Goal: Task Accomplishment & Management: Manage account settings

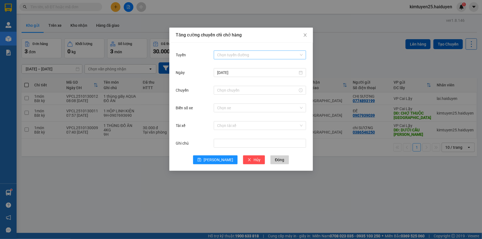
click at [253, 59] on div "Chọn tuyến đường" at bounding box center [260, 55] width 92 height 9
click at [228, 77] on div "Cái Bè - [GEOGRAPHIC_DATA]" at bounding box center [260, 75] width 86 height 6
click at [233, 89] on input "Chuyến" at bounding box center [257, 90] width 81 height 6
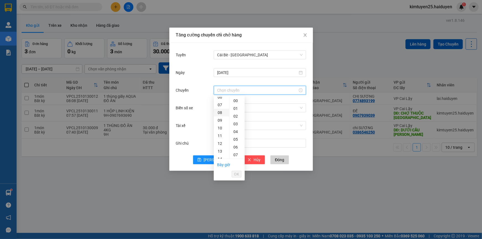
click at [217, 111] on div "08" at bounding box center [221, 113] width 15 height 8
click at [235, 141] on div "31" at bounding box center [236, 140] width 15 height 8
type input "08:31"
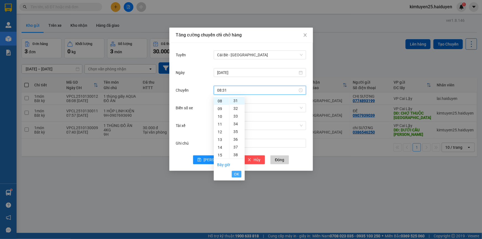
click at [237, 174] on span "OK" at bounding box center [236, 174] width 5 height 6
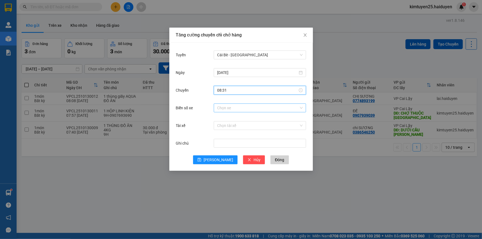
click at [239, 109] on input "Biển số xe" at bounding box center [258, 108] width 82 height 8
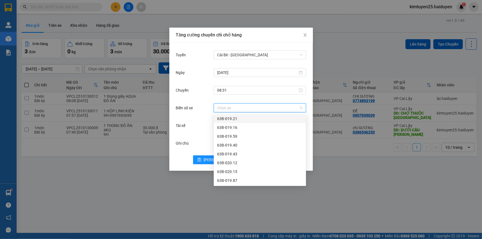
click at [231, 109] on input "Biển số xe" at bounding box center [258, 108] width 82 height 8
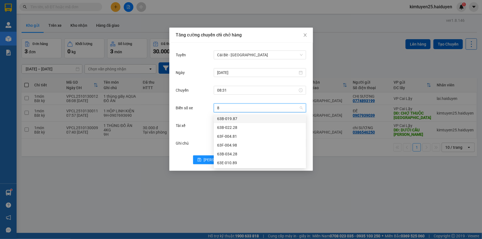
type input "81"
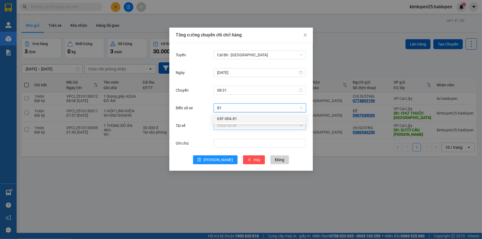
drag, startPoint x: 230, startPoint y: 116, endPoint x: 229, endPoint y: 121, distance: 5.0
click at [230, 116] on div "63F-004.81" at bounding box center [260, 119] width 86 height 6
click at [226, 127] on input "Tài xế" at bounding box center [258, 125] width 82 height 8
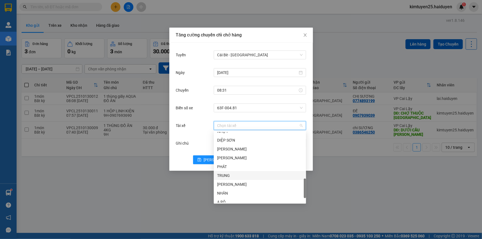
scroll to position [176, 0]
type input "S"
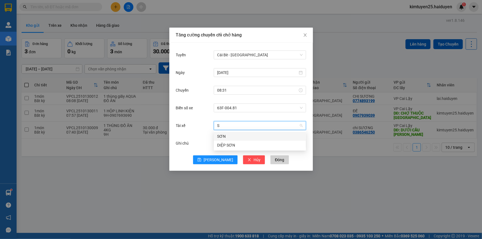
click at [221, 134] on div "SƠN" at bounding box center [260, 136] width 86 height 6
click at [201, 161] on icon "save" at bounding box center [199, 160] width 4 height 4
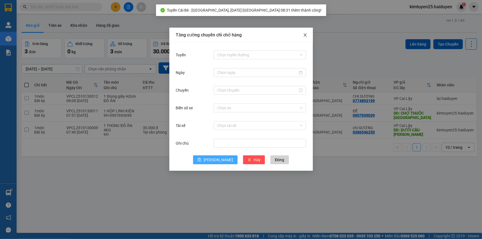
click at [303, 34] on icon "close" at bounding box center [305, 35] width 4 height 4
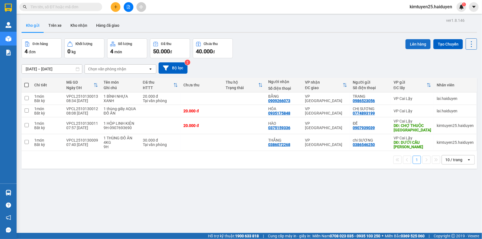
drag, startPoint x: 410, startPoint y: 44, endPoint x: 404, endPoint y: 49, distance: 7.1
click at [410, 44] on button "Lên hàng" at bounding box center [417, 44] width 25 height 10
click at [27, 84] on span at bounding box center [26, 85] width 4 height 4
click at [26, 82] on input "checkbox" at bounding box center [26, 82] width 0 height 0
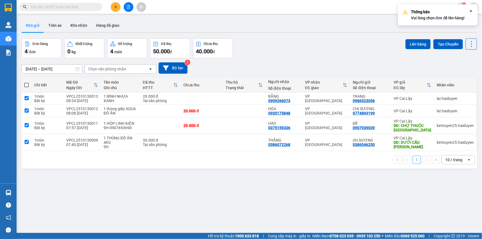
checkbox input "true"
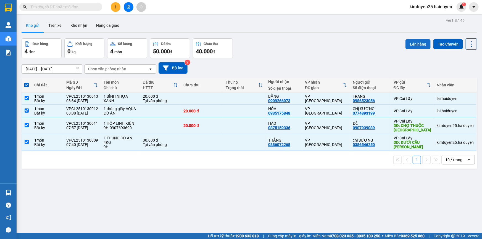
click at [423, 46] on button "Lên hàng" at bounding box center [417, 44] width 25 height 10
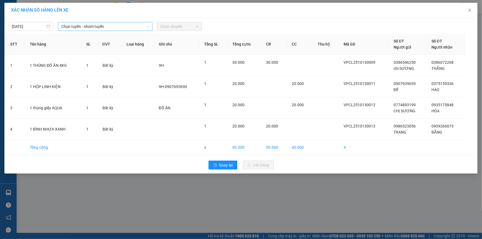
drag, startPoint x: 108, startPoint y: 26, endPoint x: 110, endPoint y: 30, distance: 4.5
click at [109, 26] on span "Chọn tuyến - nhóm tuyến" at bounding box center [105, 26] width 88 height 8
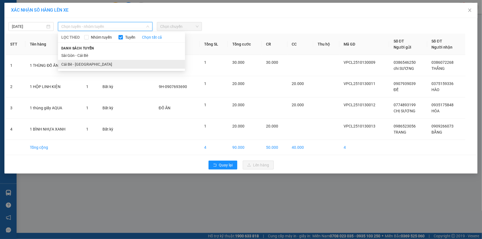
click at [103, 61] on li "Cái Bè - [GEOGRAPHIC_DATA]" at bounding box center [121, 64] width 127 height 9
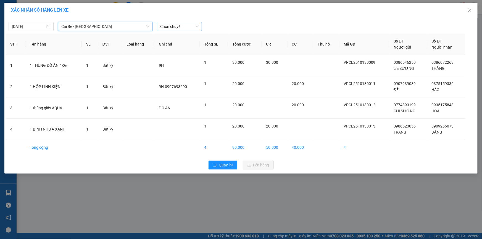
click at [184, 26] on span "Chọn chuyến" at bounding box center [179, 26] width 38 height 8
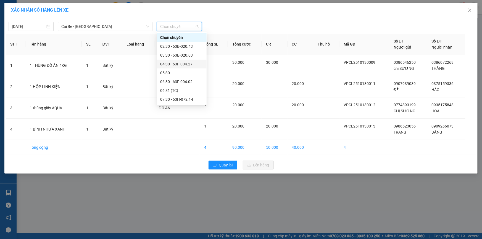
type input "S"
type input "04"
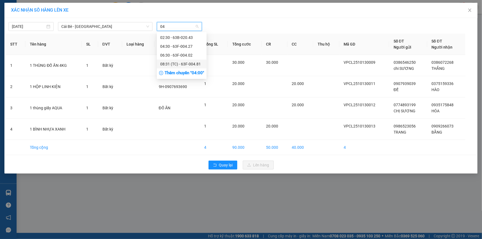
click at [176, 63] on div "08:31 (TC) - 63F-004.81" at bounding box center [181, 64] width 43 height 6
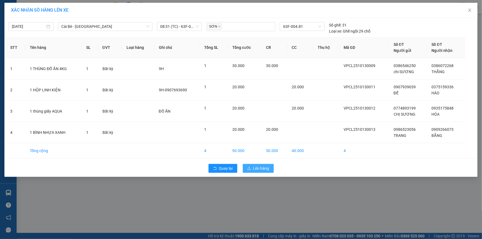
click at [259, 169] on span "Lên hàng" at bounding box center [261, 168] width 16 height 6
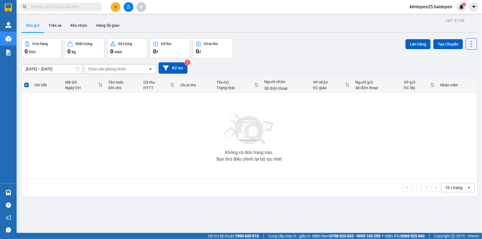
click at [124, 7] on button at bounding box center [129, 7] width 10 height 10
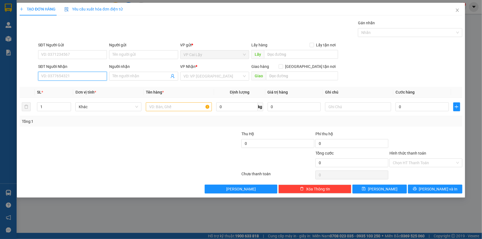
click at [74, 75] on input "SĐT Người Nhận" at bounding box center [72, 76] width 69 height 9
type input "0909866113"
click at [71, 88] on div "0909866113 - TÂN KBM" at bounding box center [72, 87] width 62 height 6
type input "TÂN KBM"
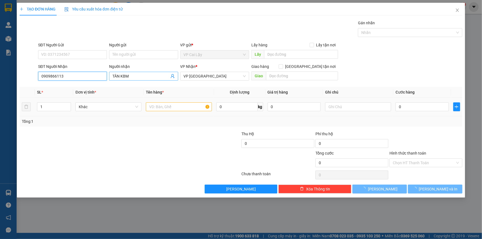
type input "20.000"
type input "0909866113"
click at [133, 77] on input "TÂN KBM" at bounding box center [140, 76] width 57 height 6
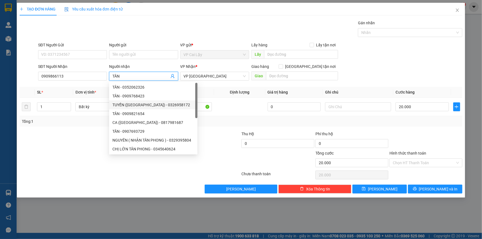
type input "TÂN"
click at [199, 151] on div at bounding box center [204, 159] width 74 height 19
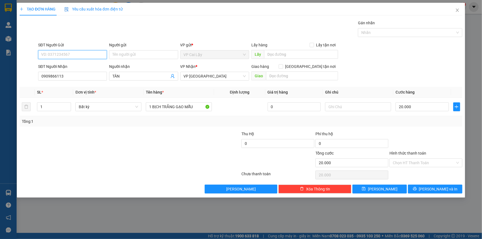
click at [76, 50] on input "SĐT Người Gửi" at bounding box center [72, 54] width 69 height 9
click at [49, 66] on div "0945607347 - ANH LY" at bounding box center [72, 66] width 62 height 6
type input "0945607347"
type input "ANH LY"
click at [416, 189] on icon "printer" at bounding box center [415, 189] width 4 height 4
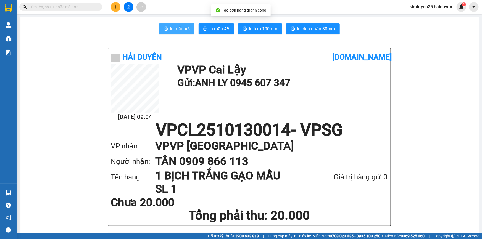
drag, startPoint x: 169, startPoint y: 25, endPoint x: 233, endPoint y: 87, distance: 89.2
click at [170, 25] on span "In mẫu A6" at bounding box center [180, 28] width 20 height 7
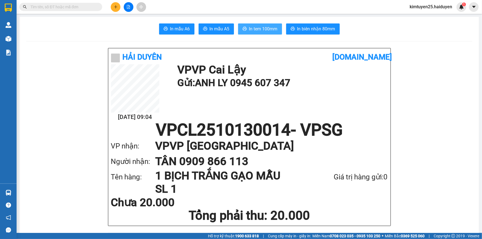
click at [271, 26] on span "In tem 100mm" at bounding box center [263, 28] width 28 height 7
click at [114, 5] on icon "plus" at bounding box center [116, 7] width 4 height 4
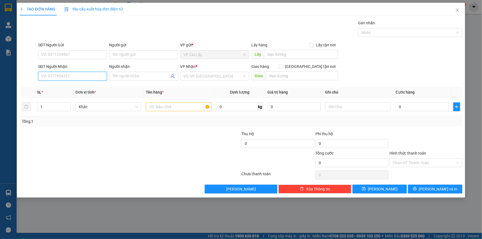
click at [70, 73] on input "SĐT Người Nhận" at bounding box center [72, 76] width 69 height 9
click at [71, 89] on div "0978311132 - A.MINH" at bounding box center [72, 87] width 62 height 6
type input "0978311132"
type input "A.MINH"
type input "3.000.000"
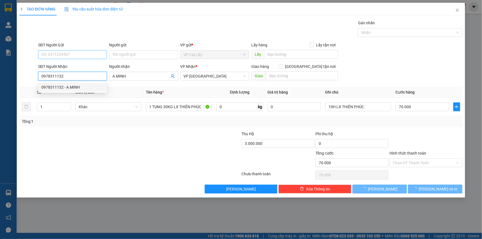
type input "70.000"
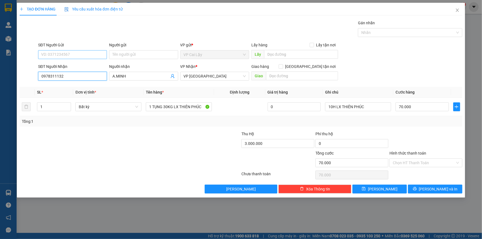
type input "0978311132"
click at [75, 57] on input "SĐT Người Gửi" at bounding box center [72, 54] width 69 height 9
drag, startPoint x: 75, startPoint y: 67, endPoint x: 76, endPoint y: 70, distance: 2.9
click at [75, 67] on div "0582441899 - LX THIÊN PHÚC" at bounding box center [72, 66] width 62 height 6
type input "0582441899"
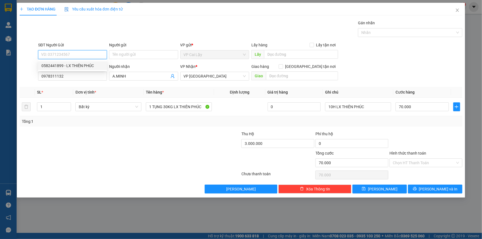
type input "LX THIÊN PHÚC"
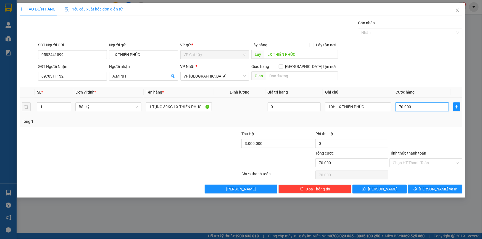
click at [421, 105] on input "70.000" at bounding box center [421, 106] width 53 height 9
click at [401, 127] on div "Transit Pickup Surcharge Ids Transit Deliver Surcharge Ids Transit Deliver Surc…" at bounding box center [241, 107] width 442 height 174
click at [442, 191] on span "[PERSON_NAME] và In" at bounding box center [438, 189] width 39 height 6
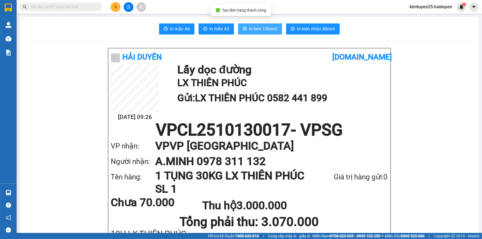
click at [270, 32] on span "In tem 100mm" at bounding box center [263, 28] width 28 height 7
click at [172, 27] on span "In mẫu A6" at bounding box center [180, 28] width 20 height 7
click at [259, 31] on span "In tem 100mm" at bounding box center [263, 28] width 28 height 7
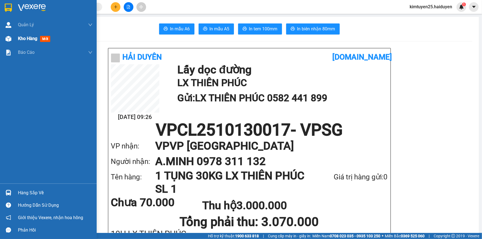
click at [11, 41] on img at bounding box center [9, 39] width 6 height 6
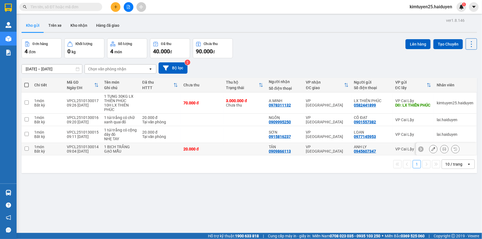
click at [213, 150] on div "20.000 đ" at bounding box center [201, 149] width 37 height 4
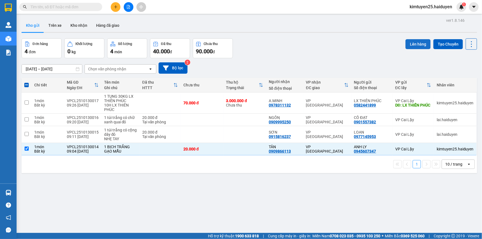
click at [414, 47] on button "Lên hàng" at bounding box center [417, 44] width 25 height 10
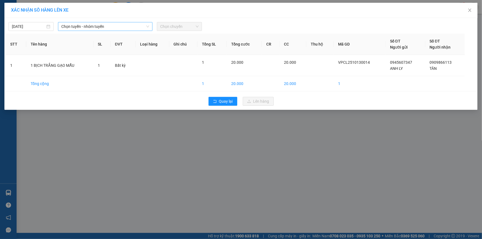
click at [126, 28] on span "Chọn tuyến - nhóm tuyến" at bounding box center [105, 26] width 88 height 8
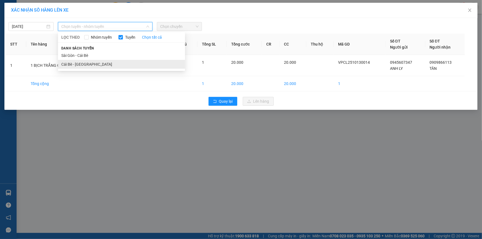
click at [117, 63] on li "Cái Bè - [GEOGRAPHIC_DATA]" at bounding box center [121, 64] width 127 height 9
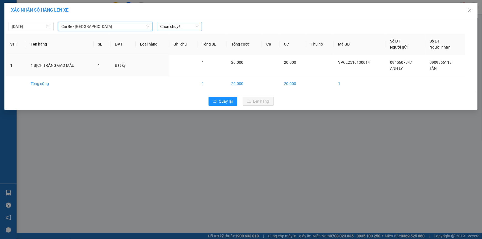
click at [165, 28] on span "Chọn chuyến" at bounding box center [179, 26] width 38 height 8
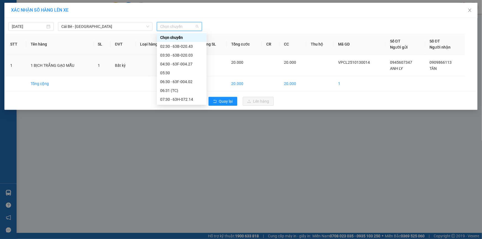
drag, startPoint x: 166, startPoint y: 47, endPoint x: 141, endPoint y: 97, distance: 56.2
click at [141, 97] on div "Quay lại Lên hàng" at bounding box center [241, 101] width 470 height 14
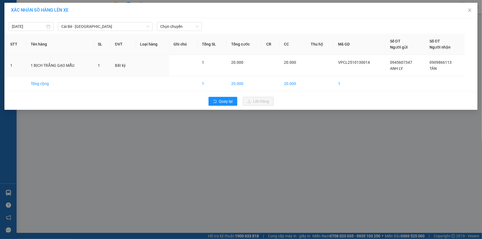
click at [139, 97] on div "Quay lại Lên hàng" at bounding box center [241, 101] width 470 height 14
click at [216, 100] on icon "rollback" at bounding box center [215, 101] width 4 height 4
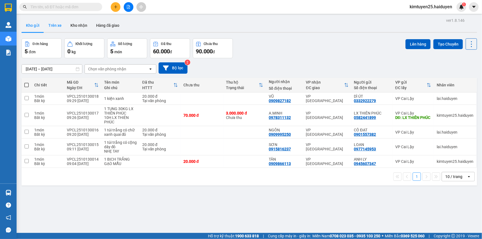
click at [60, 25] on button "Trên xe" at bounding box center [55, 25] width 22 height 13
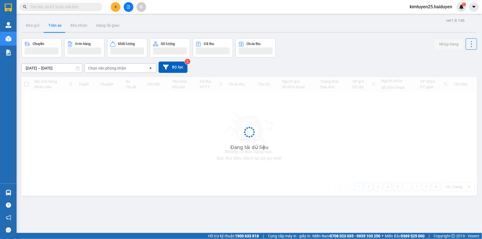
click at [124, 67] on div "Chọn văn phòng nhận" at bounding box center [107, 68] width 38 height 6
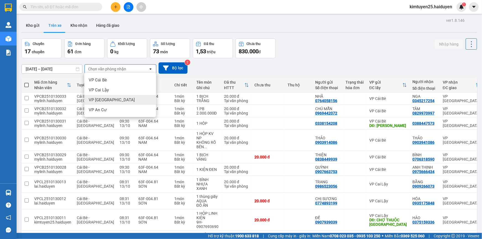
click at [115, 97] on div "VP [GEOGRAPHIC_DATA]" at bounding box center [120, 100] width 72 height 10
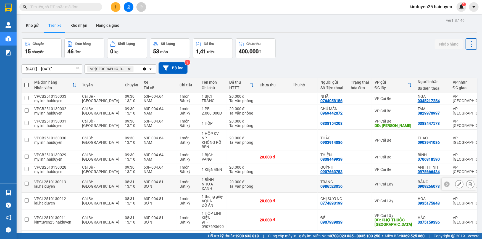
click at [229, 180] on div "20.000 đ" at bounding box center [241, 182] width 25 height 4
checkbox input "true"
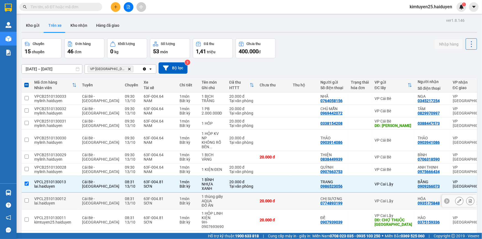
click at [226, 193] on td at bounding box center [241, 201] width 30 height 17
checkbox input "true"
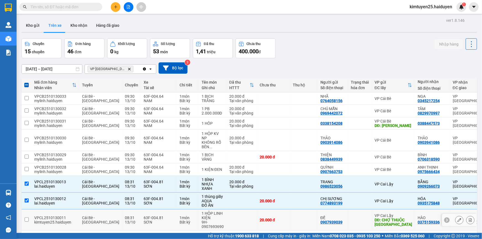
click at [226, 209] on td at bounding box center [241, 219] width 30 height 21
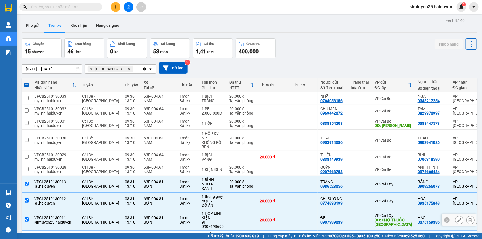
checkbox input "true"
click at [237, 231] on td "30.000 đ Tại văn phòng" at bounding box center [241, 239] width 30 height 17
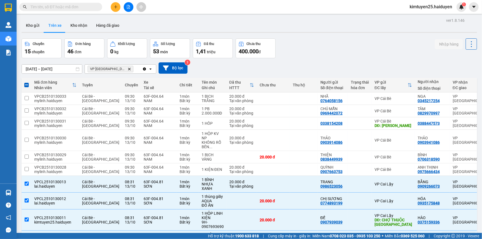
checkbox input "true"
click at [469, 237] on icon at bounding box center [470, 239] width 3 height 4
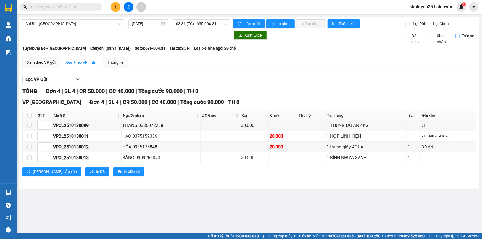
click at [458, 38] on input "Trên xe" at bounding box center [457, 36] width 4 height 4
checkbox input "true"
click at [44, 65] on div "Xem theo VP gửi" at bounding box center [41, 62] width 28 height 6
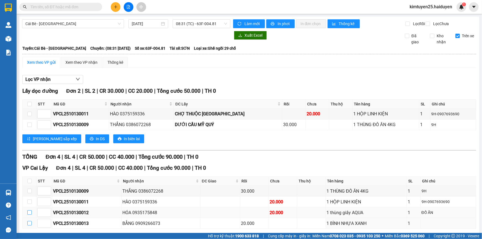
click at [31, 221] on input "checkbox" at bounding box center [29, 223] width 4 height 4
checkbox input "true"
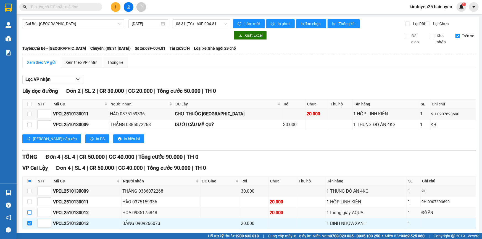
click at [30, 210] on input "checkbox" at bounding box center [29, 212] width 4 height 4
checkbox input "true"
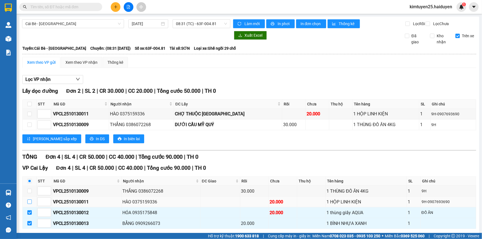
click at [30, 200] on input "checkbox" at bounding box center [29, 202] width 4 height 4
checkbox input "true"
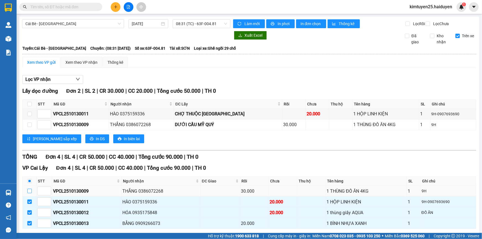
click at [29, 188] on label at bounding box center [29, 191] width 4 height 6
click at [29, 189] on input "checkbox" at bounding box center [29, 191] width 4 height 4
checkbox input "true"
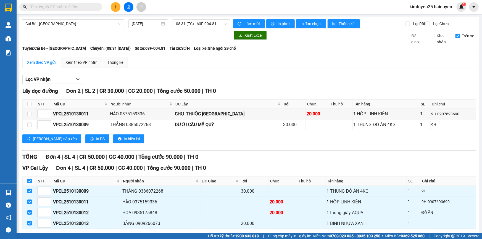
click at [96, 234] on span "Xuống kho gửi" at bounding box center [108, 237] width 25 height 6
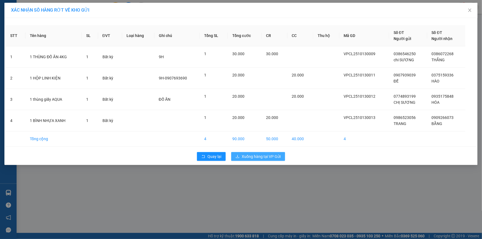
click at [247, 155] on span "Xuống hàng tại VP Gửi" at bounding box center [260, 156] width 39 height 6
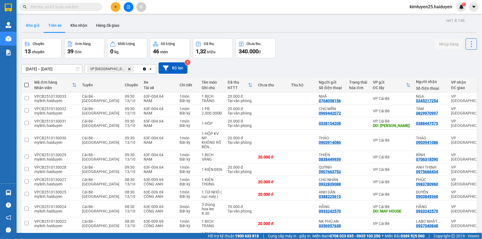
click at [36, 27] on button "Kho gửi" at bounding box center [33, 25] width 22 height 13
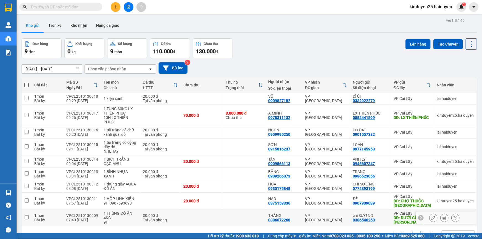
click at [157, 218] on div "Tại văn phòng" at bounding box center [160, 220] width 35 height 4
checkbox input "true"
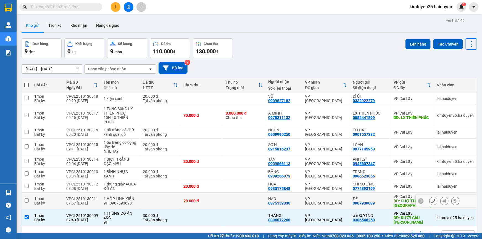
click at [148, 193] on td at bounding box center [160, 201] width 41 height 17
checkbox input "true"
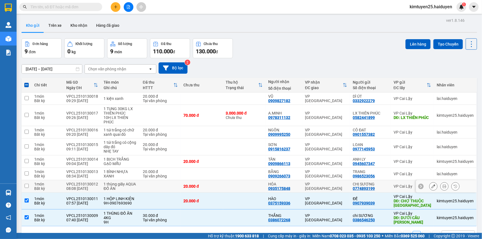
click at [134, 182] on div "1 thùng giấy AQUA" at bounding box center [120, 184] width 34 height 4
checkbox input "true"
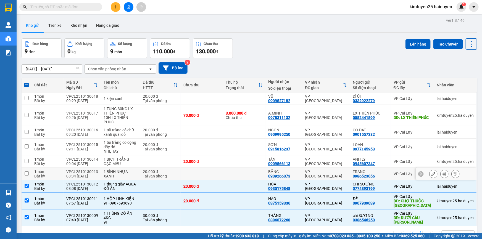
click at [129, 169] on div "1 BÌNH NHỰA XANH" at bounding box center [120, 173] width 34 height 9
checkbox input "true"
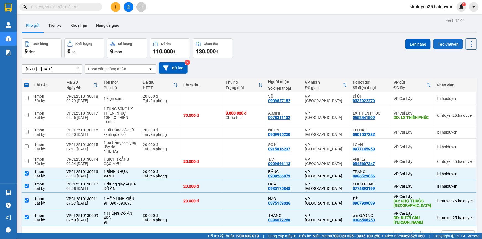
click at [438, 39] on button "Tạo Chuyến" at bounding box center [448, 44] width 30 height 10
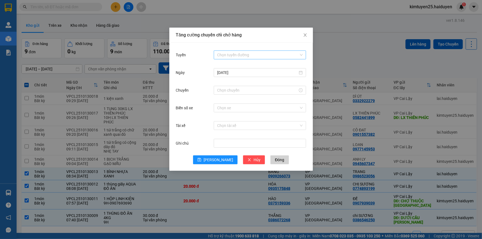
click at [227, 54] on input "Tuyến" at bounding box center [258, 55] width 82 height 8
click at [234, 75] on div "Cái Bè - [GEOGRAPHIC_DATA]" at bounding box center [260, 75] width 86 height 6
click at [229, 87] on div at bounding box center [260, 90] width 92 height 9
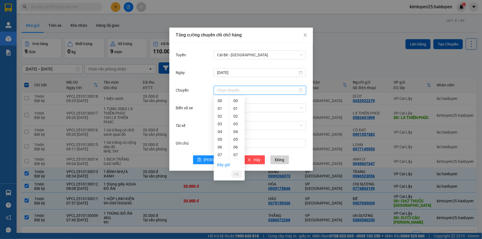
click at [218, 159] on div "08" at bounding box center [221, 163] width 15 height 8
type input "08:32"
click at [238, 172] on span "OK" at bounding box center [236, 174] width 5 height 6
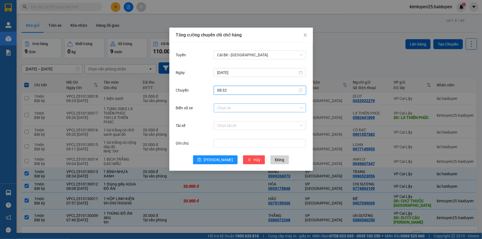
click at [232, 108] on input "Biển số xe" at bounding box center [258, 108] width 82 height 8
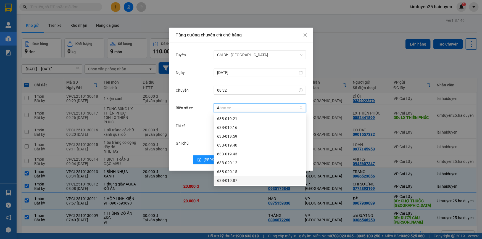
type input "43"
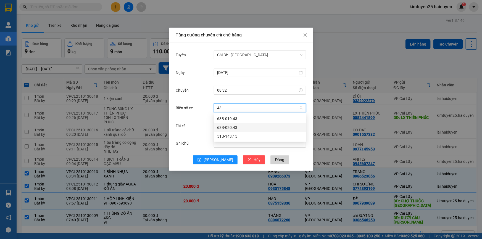
click at [227, 125] on div "63B-020.43" at bounding box center [260, 127] width 86 height 6
click at [219, 119] on div "Biển số xe 63B-020.43 63B-020.43" at bounding box center [241, 111] width 130 height 18
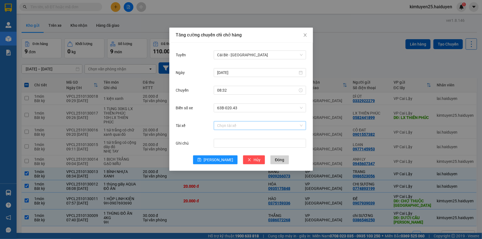
click at [222, 125] on input "Tài xế" at bounding box center [258, 125] width 82 height 8
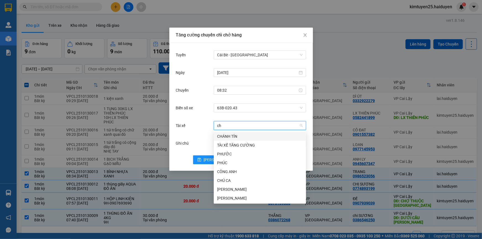
type input "chu"
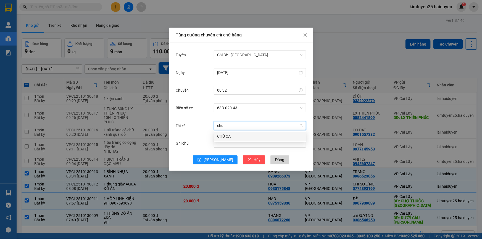
click at [227, 137] on div "CHÚ CA" at bounding box center [260, 136] width 86 height 6
click at [214, 157] on button "[PERSON_NAME]" at bounding box center [215, 159] width 44 height 9
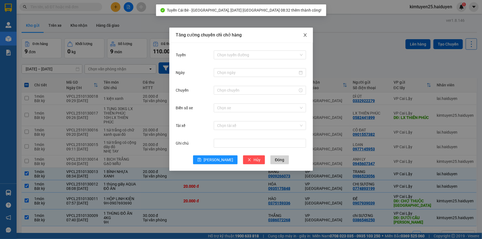
click at [305, 36] on icon "close" at bounding box center [305, 35] width 4 height 4
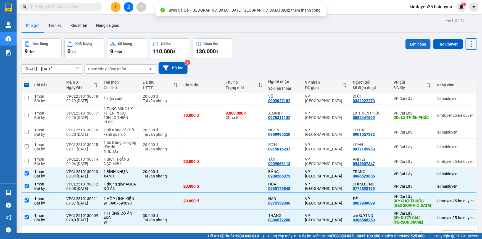
click at [407, 39] on button "Lên hàng" at bounding box center [417, 44] width 25 height 10
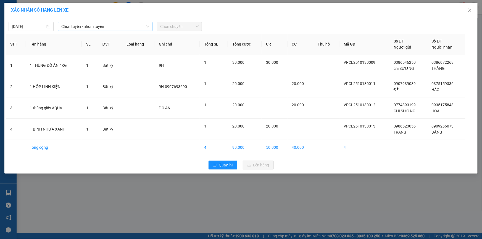
drag, startPoint x: 87, startPoint y: 26, endPoint x: 89, endPoint y: 29, distance: 3.5
click at [87, 26] on span "Chọn tuyến - nhóm tuyến" at bounding box center [105, 26] width 88 height 8
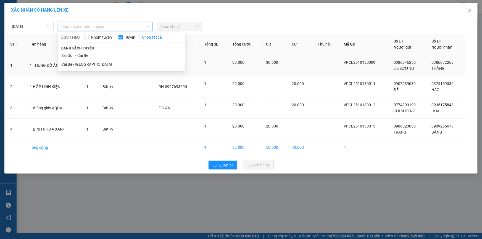
click at [96, 65] on li "Cái Bè - [GEOGRAPHIC_DATA]" at bounding box center [121, 64] width 127 height 9
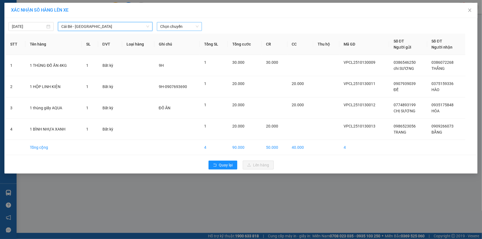
click at [167, 28] on span "Chọn chuyến" at bounding box center [179, 26] width 38 height 8
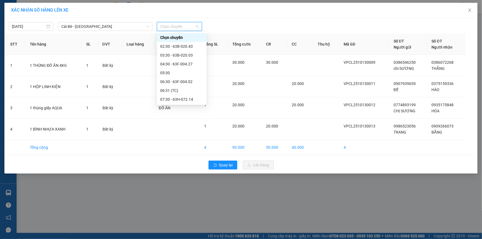
click at [184, 132] on div "08:32 (TC) - 63B-020.43" at bounding box center [181, 135] width 43 height 6
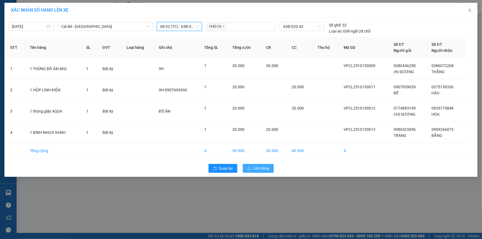
click at [247, 166] on icon "upload" at bounding box center [249, 168] width 4 height 4
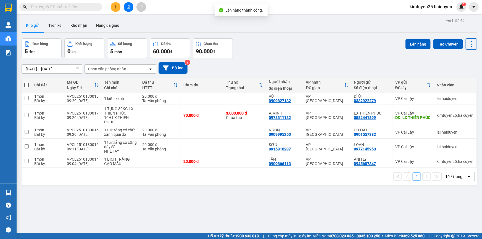
click at [448, 51] on div "Lên hàng Tạo Chuyến" at bounding box center [440, 48] width 71 height 20
click at [445, 44] on button "Tạo Chuyến" at bounding box center [448, 44] width 30 height 10
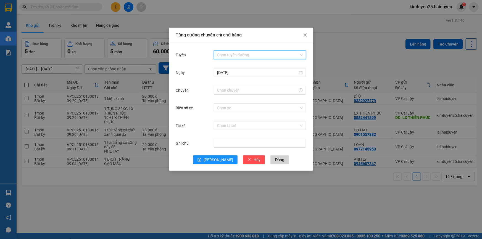
click at [222, 57] on input "Tuyến" at bounding box center [258, 55] width 82 height 8
click at [251, 77] on div "Cái Bè - [GEOGRAPHIC_DATA]" at bounding box center [260, 75] width 86 height 6
click at [269, 89] on input "Chuyến" at bounding box center [257, 90] width 81 height 6
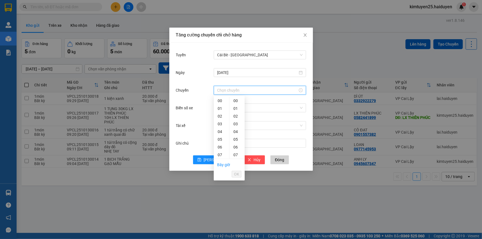
click at [218, 166] on div "09" at bounding box center [221, 170] width 15 height 8
type input "09:31"
click at [237, 176] on span "OK" at bounding box center [236, 174] width 5 height 6
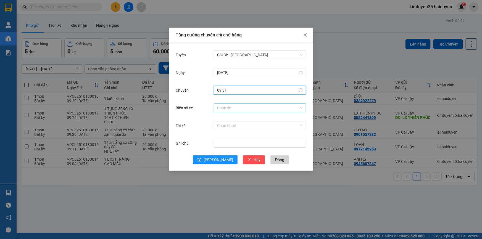
click at [248, 108] on input "Biển số xe" at bounding box center [258, 108] width 82 height 8
type input "04"
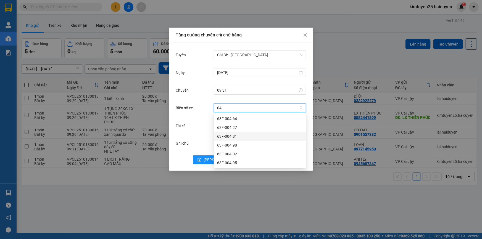
click at [243, 136] on div "63F-004.81" at bounding box center [260, 136] width 86 height 6
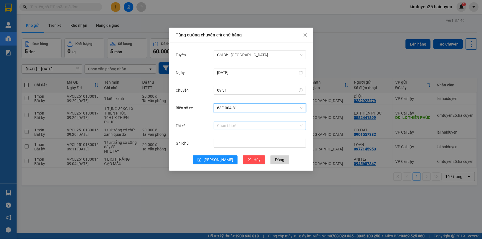
click at [230, 127] on input "Tài xế" at bounding box center [258, 125] width 82 height 8
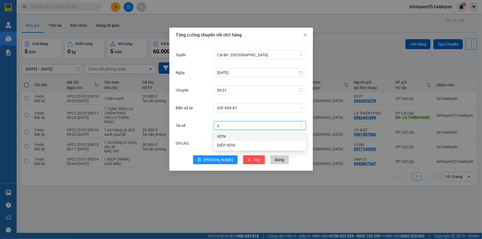
type input "so"
click at [221, 133] on div "SƠN" at bounding box center [260, 136] width 86 height 6
click at [213, 157] on button "[PERSON_NAME]" at bounding box center [215, 159] width 44 height 9
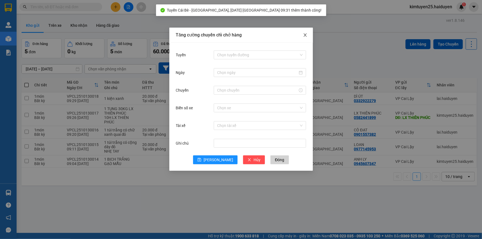
click at [306, 34] on icon "close" at bounding box center [304, 34] width 3 height 3
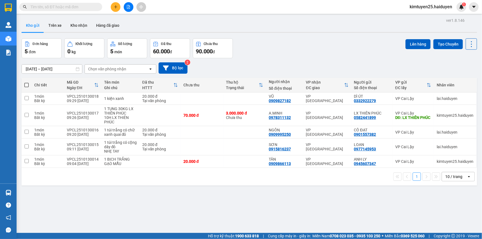
click at [116, 7] on icon "plus" at bounding box center [116, 7] width 4 height 4
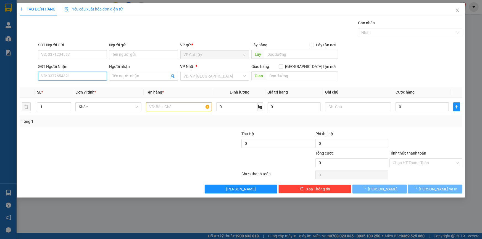
click at [69, 76] on input "SĐT Người Nhận" at bounding box center [72, 76] width 69 height 9
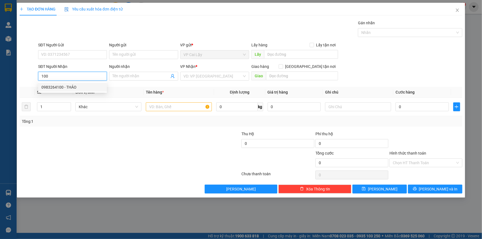
click at [67, 87] on div "0983264100 - THẢO" at bounding box center [72, 87] width 62 height 6
type input "0983264100"
type input "THẢO"
type input "40.000"
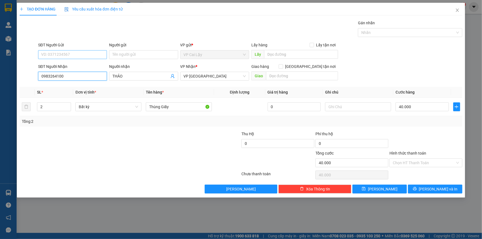
type input "0983264100"
click at [77, 50] on input "SĐT Người Gửi" at bounding box center [72, 54] width 69 height 9
click at [70, 64] on div "0336040372 - A LƯƠNG" at bounding box center [72, 66] width 62 height 6
type input "0336040372"
type input "A LƯƠNG"
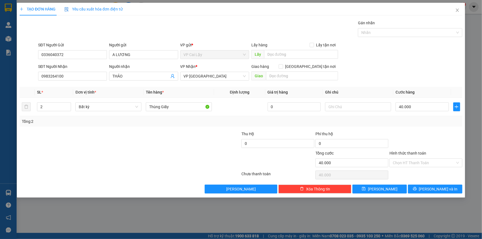
click at [426, 143] on div at bounding box center [426, 140] width 74 height 19
click at [408, 108] on input "40.000" at bounding box center [421, 106] width 53 height 9
type input "2"
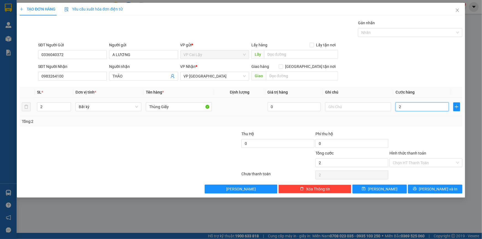
type input "20"
type input "20.000"
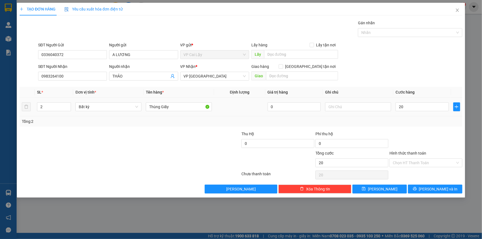
type input "20.000"
click at [34, 114] on tr "2 Bất kỳ Thùng Giấy 0 20.000" at bounding box center [241, 107] width 442 height 18
drag, startPoint x: 46, startPoint y: 107, endPoint x: 35, endPoint y: 106, distance: 10.8
click at [36, 105] on td "2" at bounding box center [54, 107] width 38 height 18
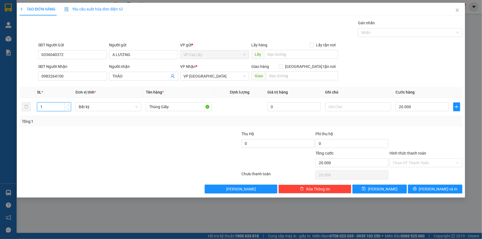
type input "1"
click at [75, 131] on div at bounding box center [93, 140] width 148 height 19
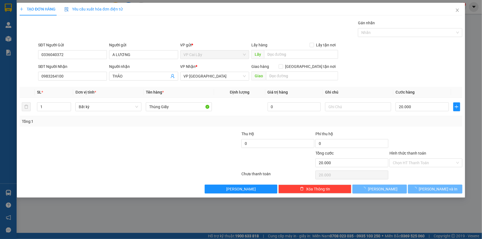
click at [431, 163] on input "Hình thức thanh toán" at bounding box center [423, 163] width 62 height 8
type input "0"
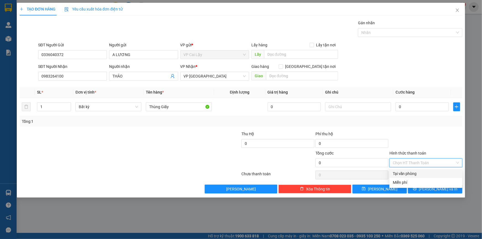
click at [411, 172] on div "Tại văn phòng" at bounding box center [425, 174] width 66 height 6
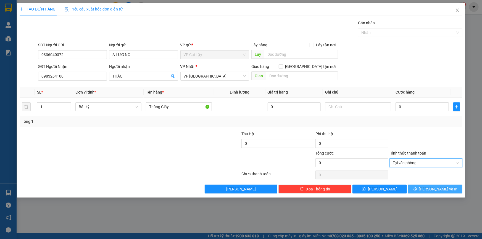
click at [416, 188] on icon "printer" at bounding box center [415, 189] width 4 height 4
click at [417, 134] on div at bounding box center [426, 140] width 74 height 19
click at [424, 191] on button "[PERSON_NAME] và In" at bounding box center [435, 189] width 54 height 9
click at [443, 188] on span "[PERSON_NAME] và In" at bounding box center [438, 189] width 39 height 6
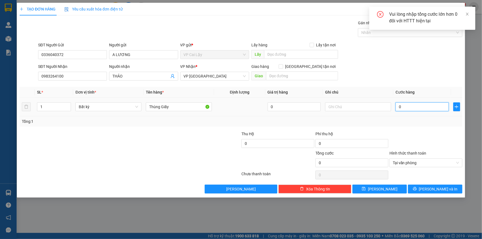
click at [408, 106] on input "0" at bounding box center [421, 106] width 53 height 9
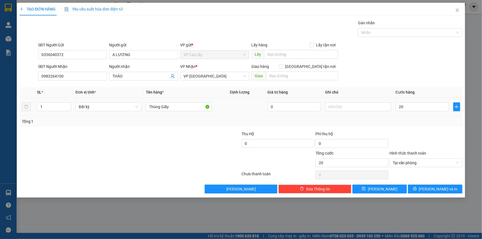
click at [415, 127] on div "Transit Pickup Surcharge Ids Transit Deliver Surcharge Ids Transit Deliver Surc…" at bounding box center [241, 107] width 442 height 174
click at [428, 187] on button "[PERSON_NAME] và In" at bounding box center [435, 189] width 54 height 9
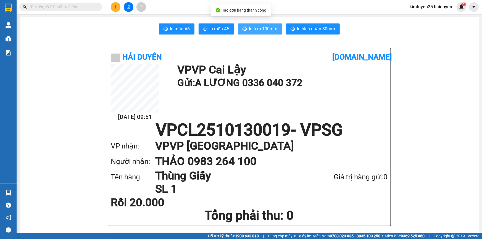
click at [265, 30] on span "In tem 100mm" at bounding box center [263, 28] width 28 height 7
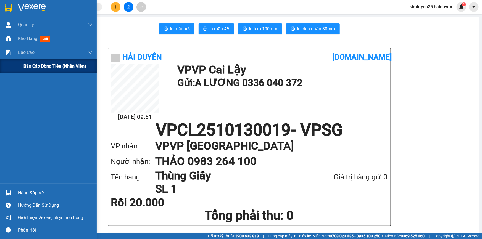
drag, startPoint x: 11, startPoint y: 62, endPoint x: 15, endPoint y: 64, distance: 4.7
click at [15, 64] on div "Báo cáo dòng tiền (nhân viên)" at bounding box center [48, 66] width 97 height 14
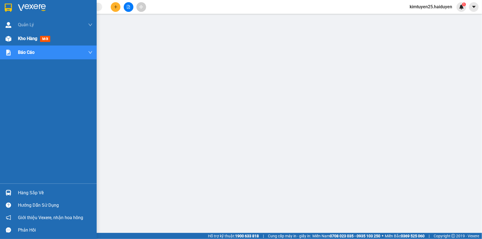
click at [31, 39] on span "Kho hàng" at bounding box center [27, 38] width 19 height 5
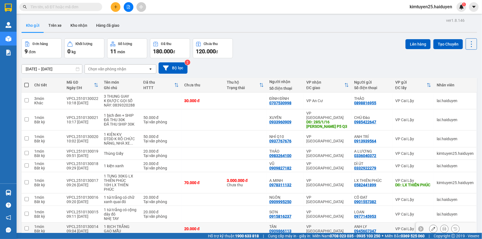
click at [28, 226] on input "checkbox" at bounding box center [27, 228] width 4 height 4
checkbox input "true"
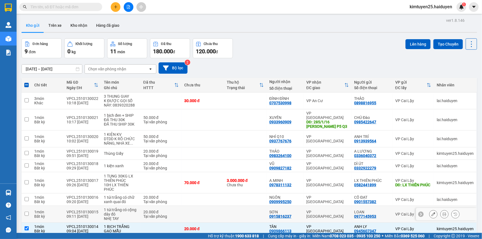
click at [26, 212] on input "checkbox" at bounding box center [27, 214] width 4 height 4
checkbox input "true"
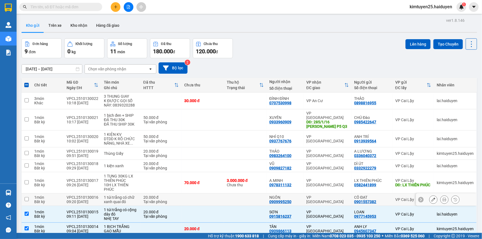
click at [27, 193] on td at bounding box center [27, 199] width 10 height 12
checkbox input "true"
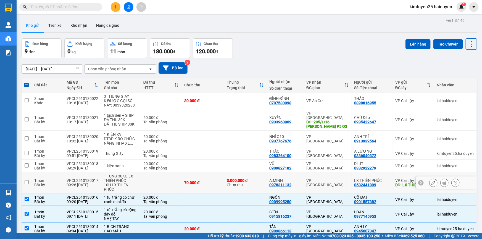
click at [26, 180] on input "checkbox" at bounding box center [27, 182] width 4 height 4
checkbox input "true"
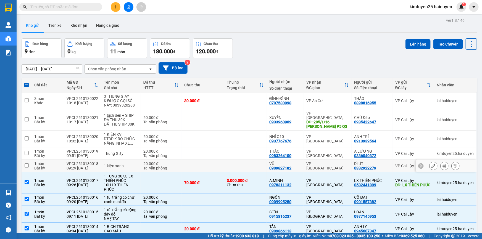
click at [27, 163] on input "checkbox" at bounding box center [27, 165] width 4 height 4
checkbox input "true"
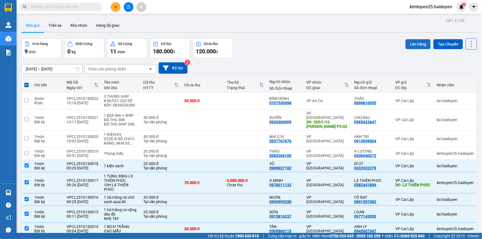
click at [417, 39] on button "Lên hàng" at bounding box center [417, 44] width 25 height 10
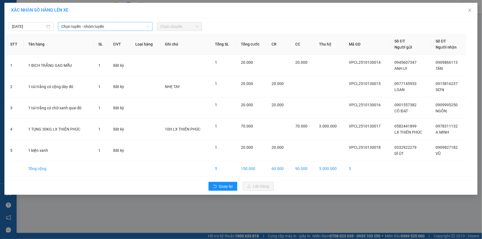
click at [129, 24] on span "Chọn tuyến - nhóm tuyến" at bounding box center [105, 26] width 88 height 8
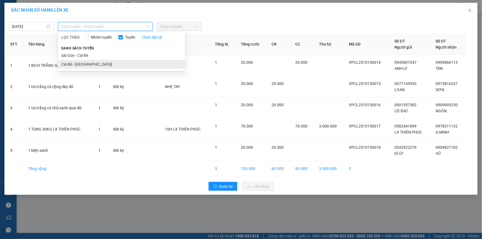
click at [99, 61] on li "Cái Bè - [GEOGRAPHIC_DATA]" at bounding box center [121, 64] width 127 height 9
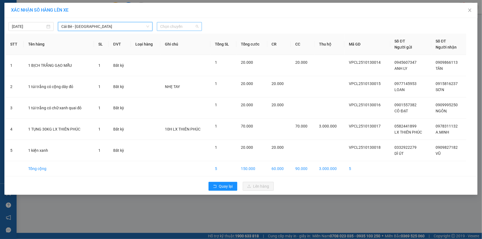
click at [185, 29] on span "Chọn chuyến" at bounding box center [179, 26] width 38 height 8
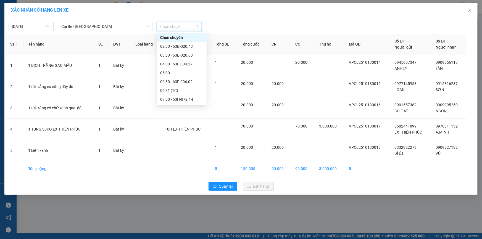
click at [170, 149] on div "09:31 (TC) - 63F-004.81" at bounding box center [181, 152] width 43 height 6
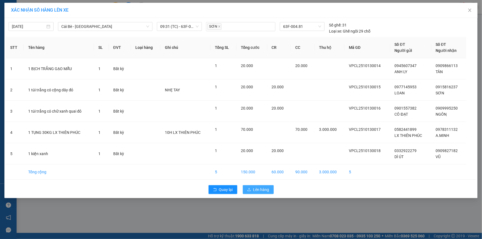
click at [264, 188] on span "Lên hàng" at bounding box center [261, 190] width 16 height 6
